Goal: Find specific page/section: Find specific page/section

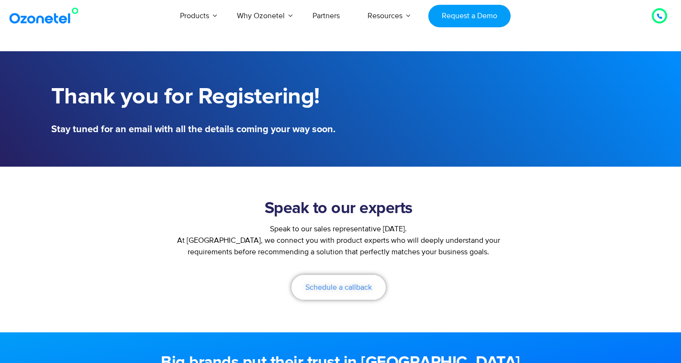
click at [354, 288] on span "Schedule a callback" at bounding box center [339, 287] width 67 height 8
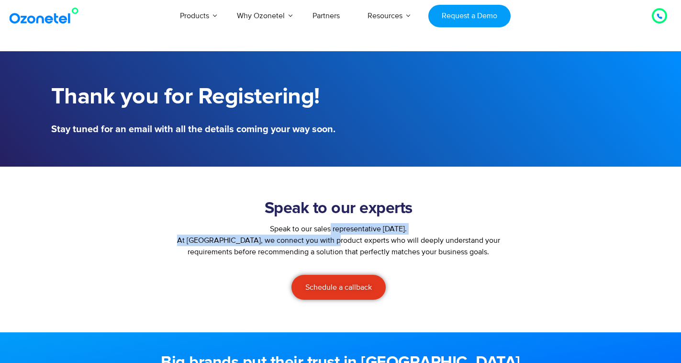
drag, startPoint x: 301, startPoint y: 228, endPoint x: 326, endPoint y: 238, distance: 27.5
click at [326, 238] on div "Speak to our experts Speak to our sales representative [DATE]. At [GEOGRAPHIC_D…" at bounding box center [339, 249] width 350 height 110
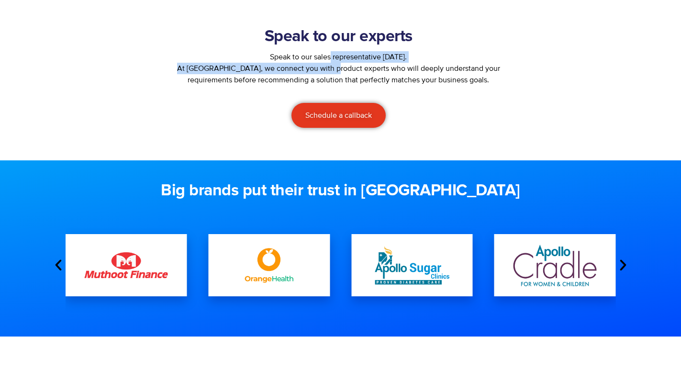
scroll to position [195, 0]
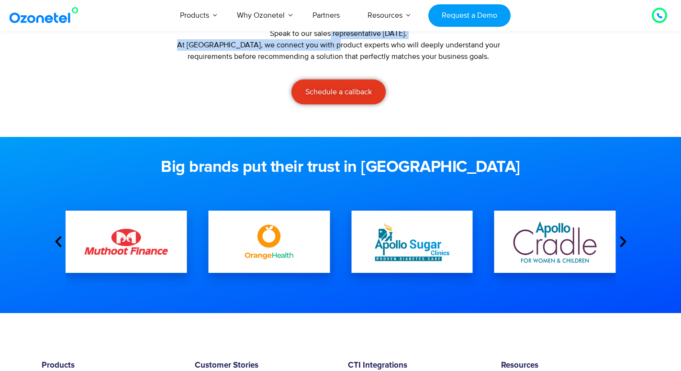
click at [624, 238] on icon "Next slide" at bounding box center [623, 242] width 14 height 14
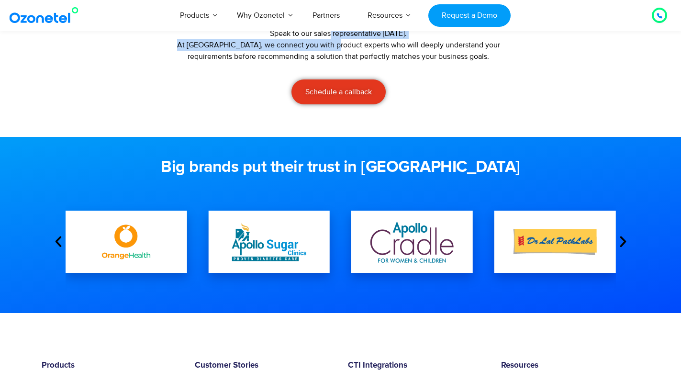
click at [624, 238] on icon "Next slide" at bounding box center [623, 242] width 14 height 14
click at [620, 242] on icon "Next slide" at bounding box center [623, 242] width 14 height 14
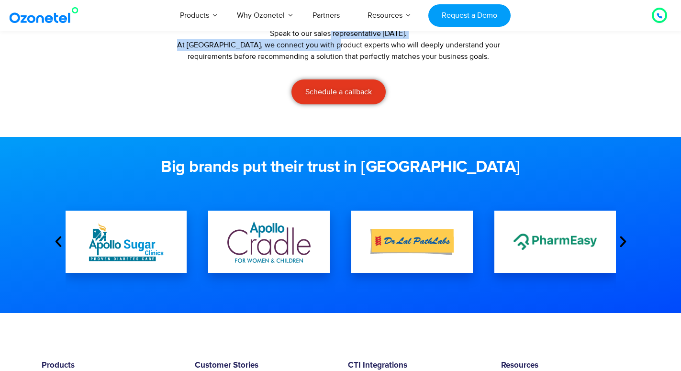
click at [620, 242] on icon "Next slide" at bounding box center [623, 242] width 14 height 14
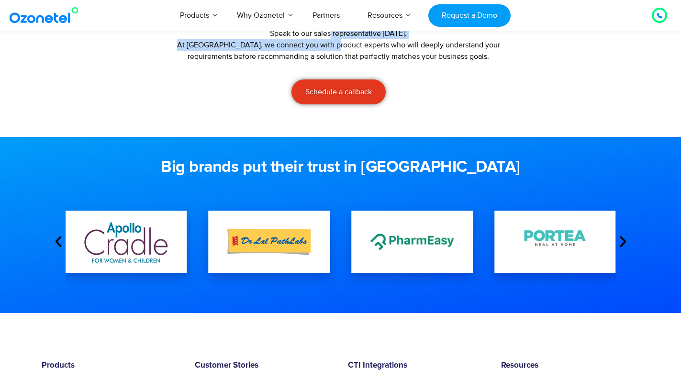
click at [619, 242] on icon "Next slide" at bounding box center [623, 242] width 14 height 14
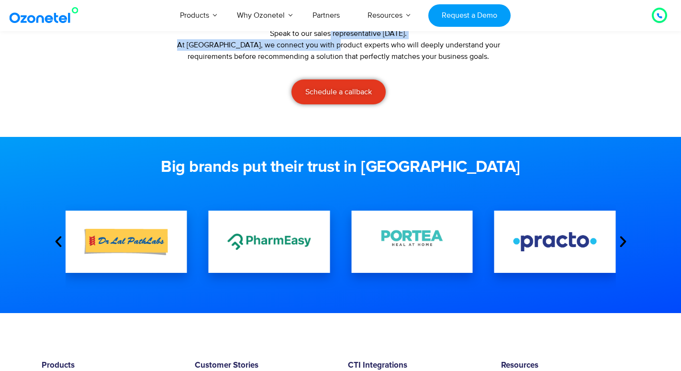
click at [619, 242] on icon "Next slide" at bounding box center [623, 242] width 14 height 14
